Goal: Check status

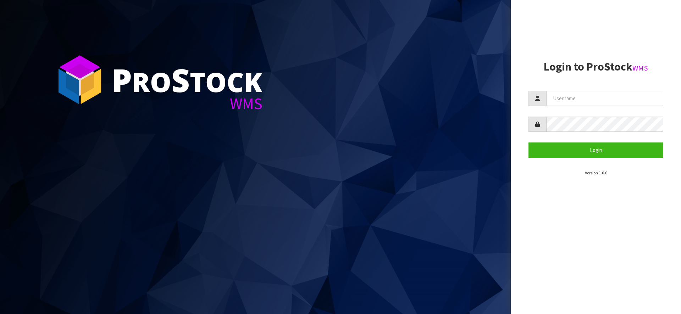
type input "Braidlogistic"
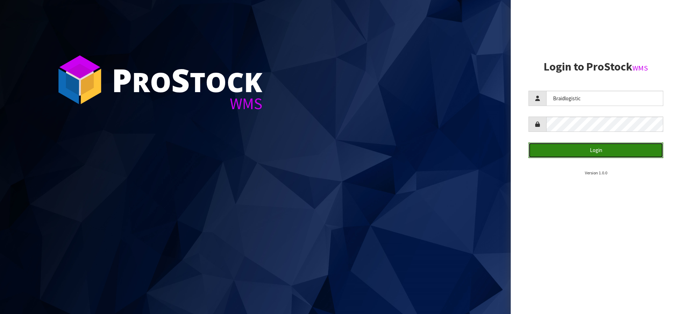
click at [591, 151] on button "Login" at bounding box center [596, 150] width 135 height 15
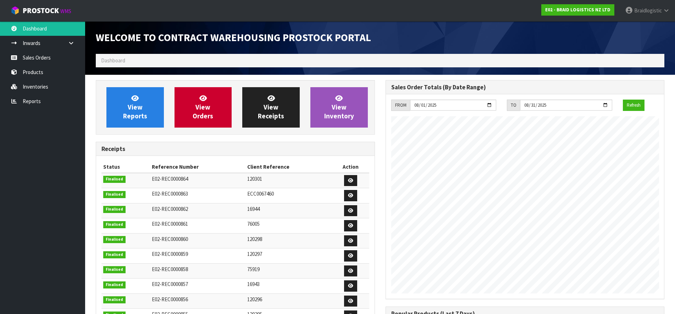
scroll to position [313, 290]
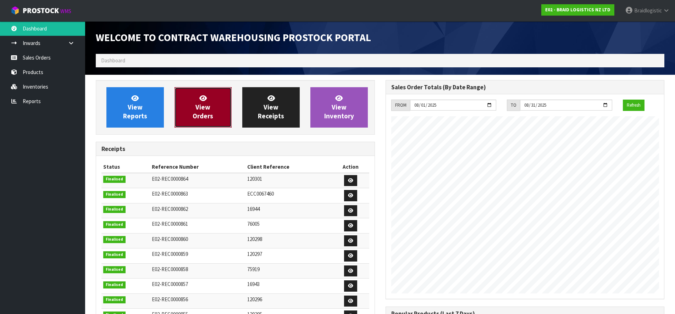
click at [201, 97] on icon at bounding box center [202, 98] width 7 height 7
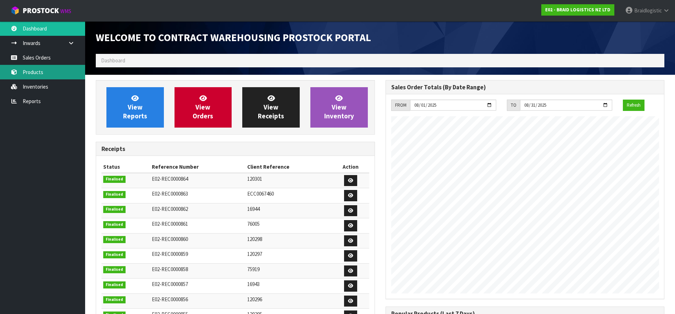
scroll to position [313, 290]
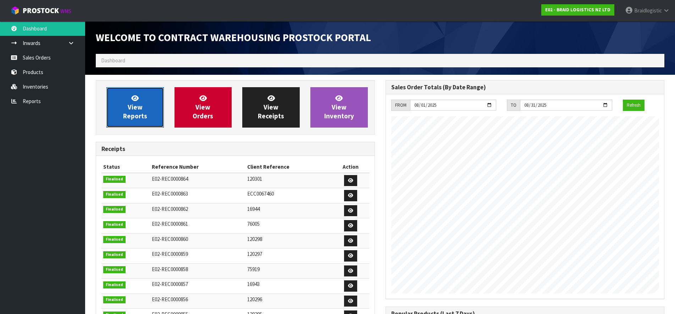
click at [132, 100] on icon at bounding box center [134, 98] width 7 height 7
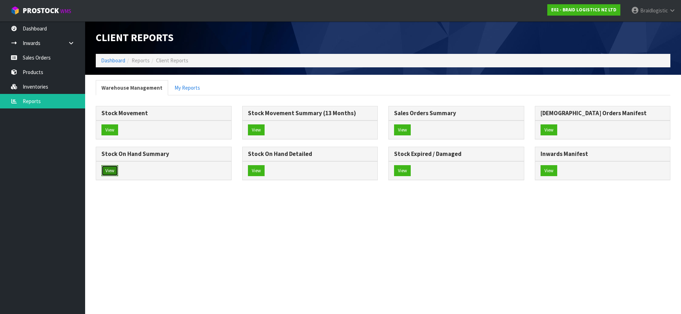
click at [108, 171] on button "View" at bounding box center [109, 170] width 17 height 11
click at [258, 170] on button "View" at bounding box center [256, 170] width 17 height 11
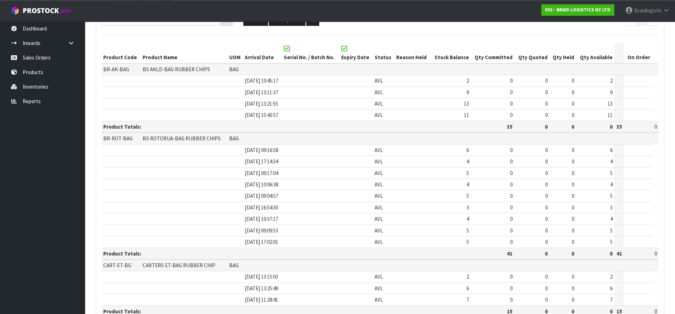
scroll to position [109, 0]
